Goal: Transaction & Acquisition: Purchase product/service

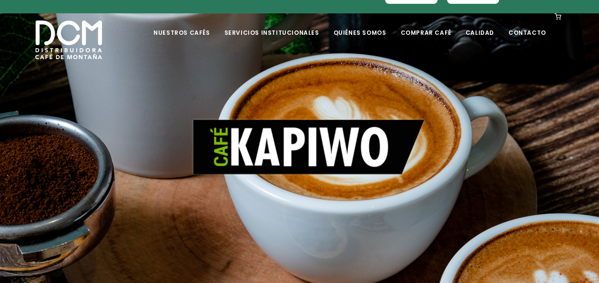
scroll to position [48, 0]
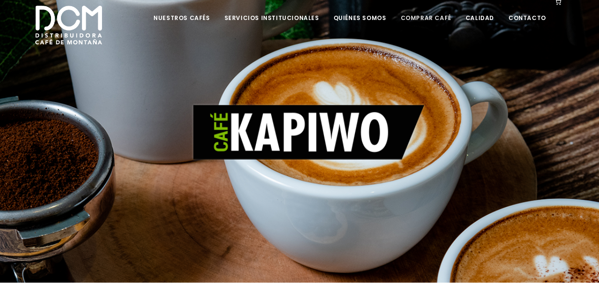
click at [433, 16] on link "Comprar Café" at bounding box center [425, 11] width 62 height 22
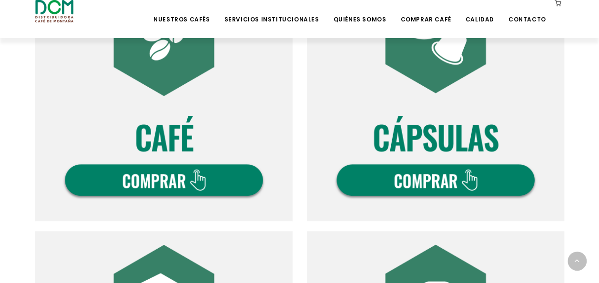
scroll to position [391, 0]
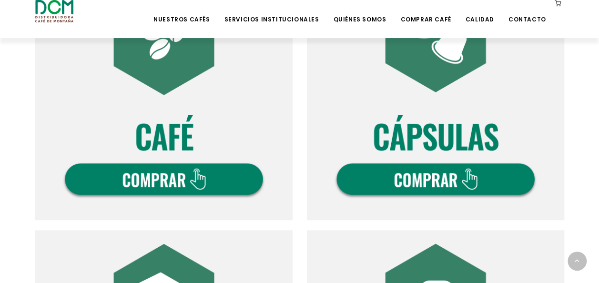
click at [185, 166] on img at bounding box center [163, 91] width 257 height 257
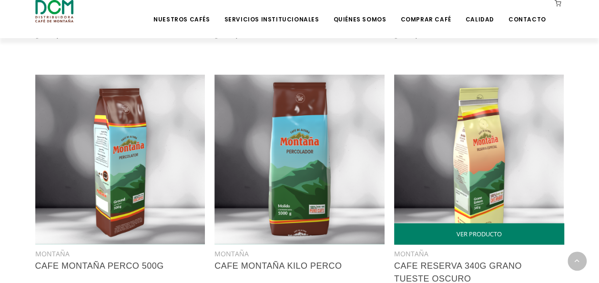
scroll to position [1000, 0]
